Goal: Task Accomplishment & Management: Manage account settings

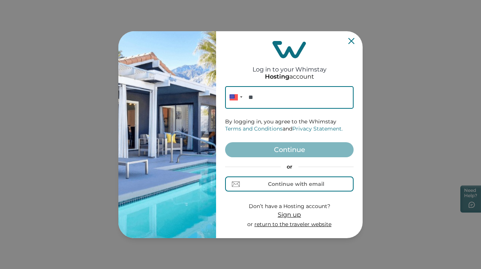
click at [351, 41] on icon "Close" at bounding box center [351, 41] width 6 height 6
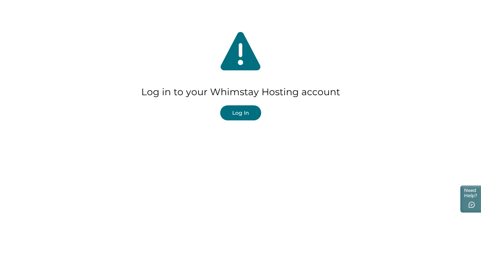
click at [236, 115] on button "Log In" at bounding box center [240, 112] width 41 height 15
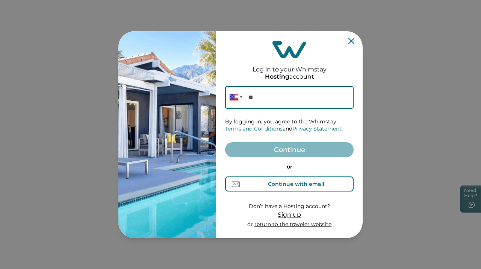
click at [292, 188] on div "Continue with email" at bounding box center [290, 184] width 70 height 8
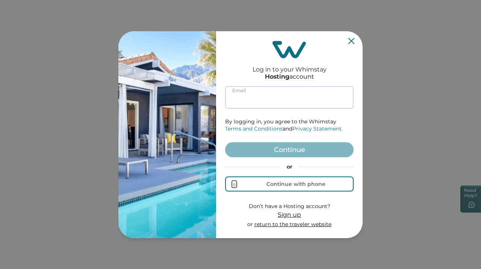
click at [282, 97] on input at bounding box center [289, 97] width 129 height 23
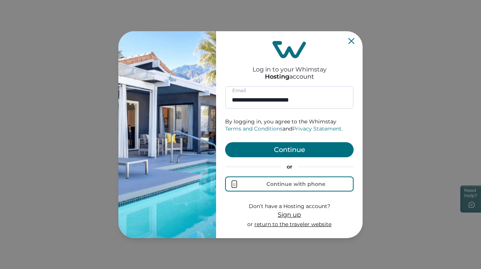
type input "**********"
click at [300, 155] on button "Continue" at bounding box center [289, 149] width 129 height 15
